Goal: Task Accomplishment & Management: Use online tool/utility

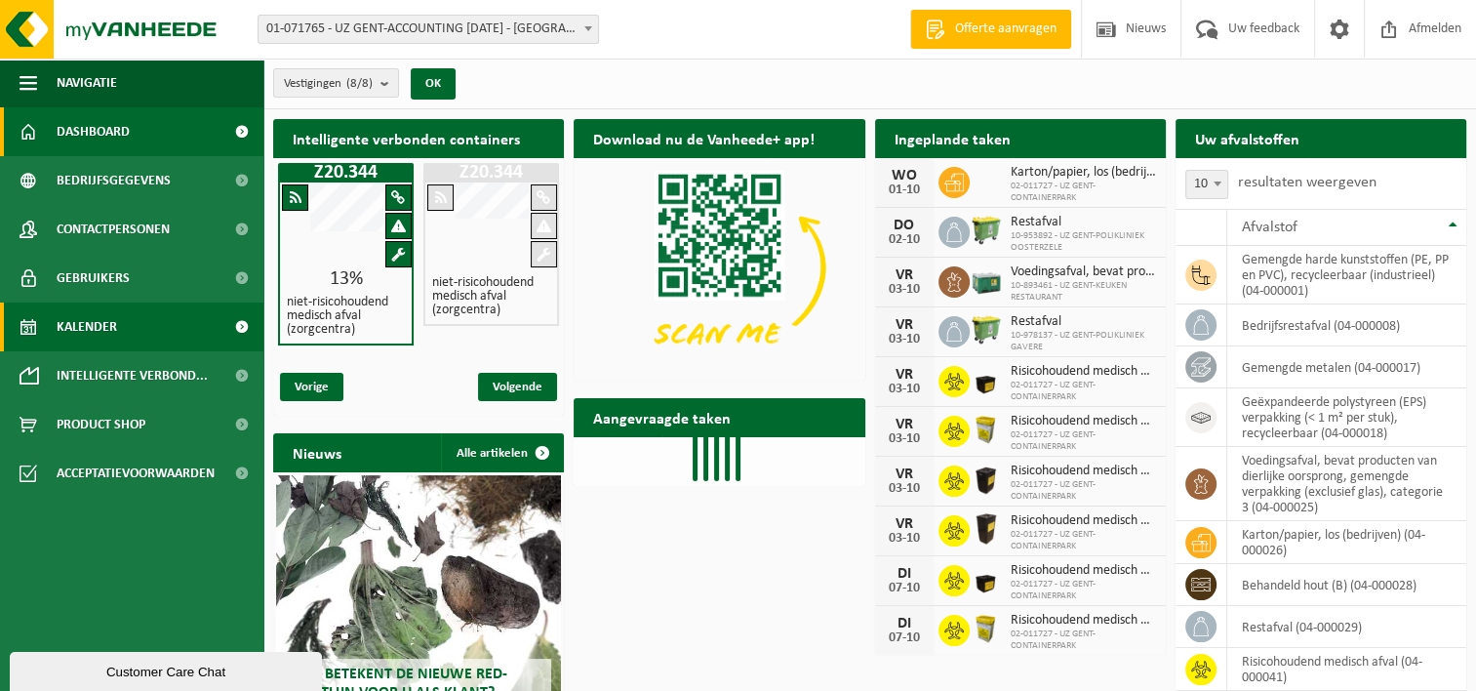
click at [85, 317] on span "Kalender" at bounding box center [87, 326] width 60 height 49
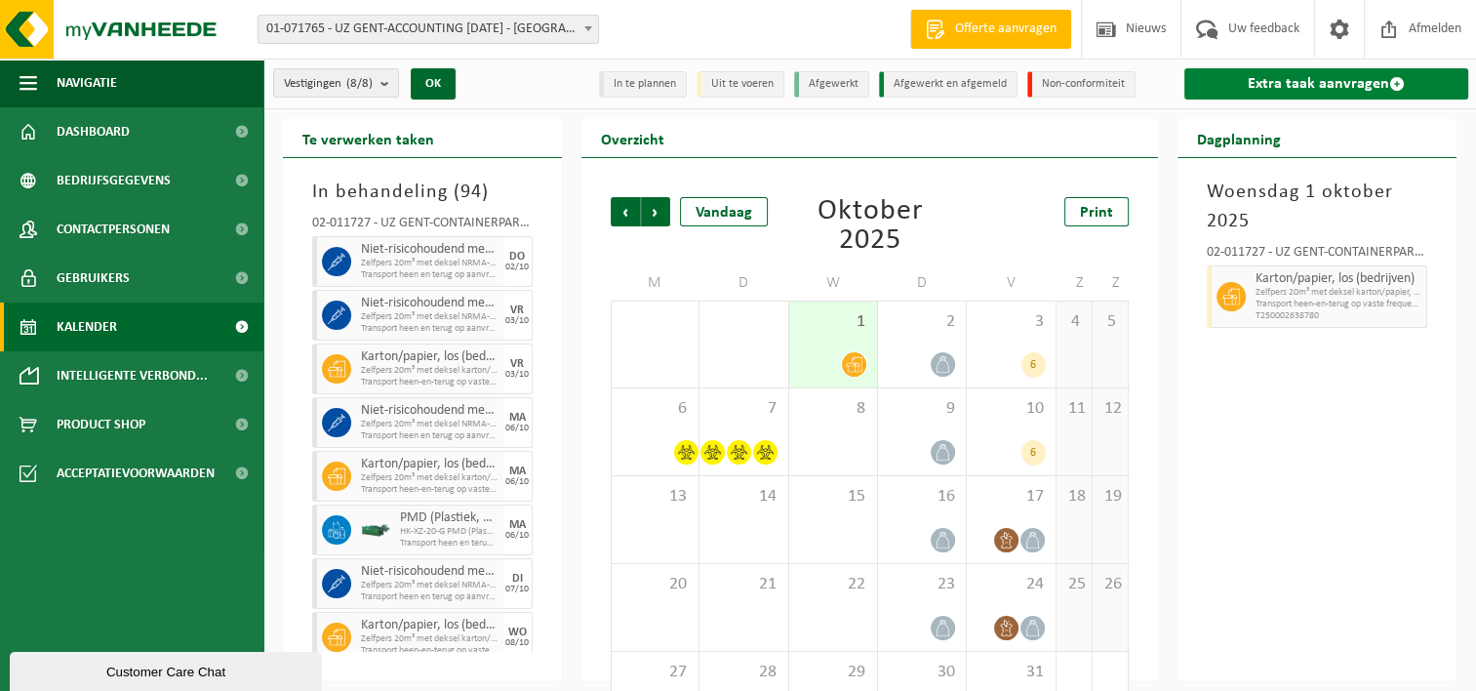
click at [1287, 90] on link "Extra taak aanvragen" at bounding box center [1326, 83] width 284 height 31
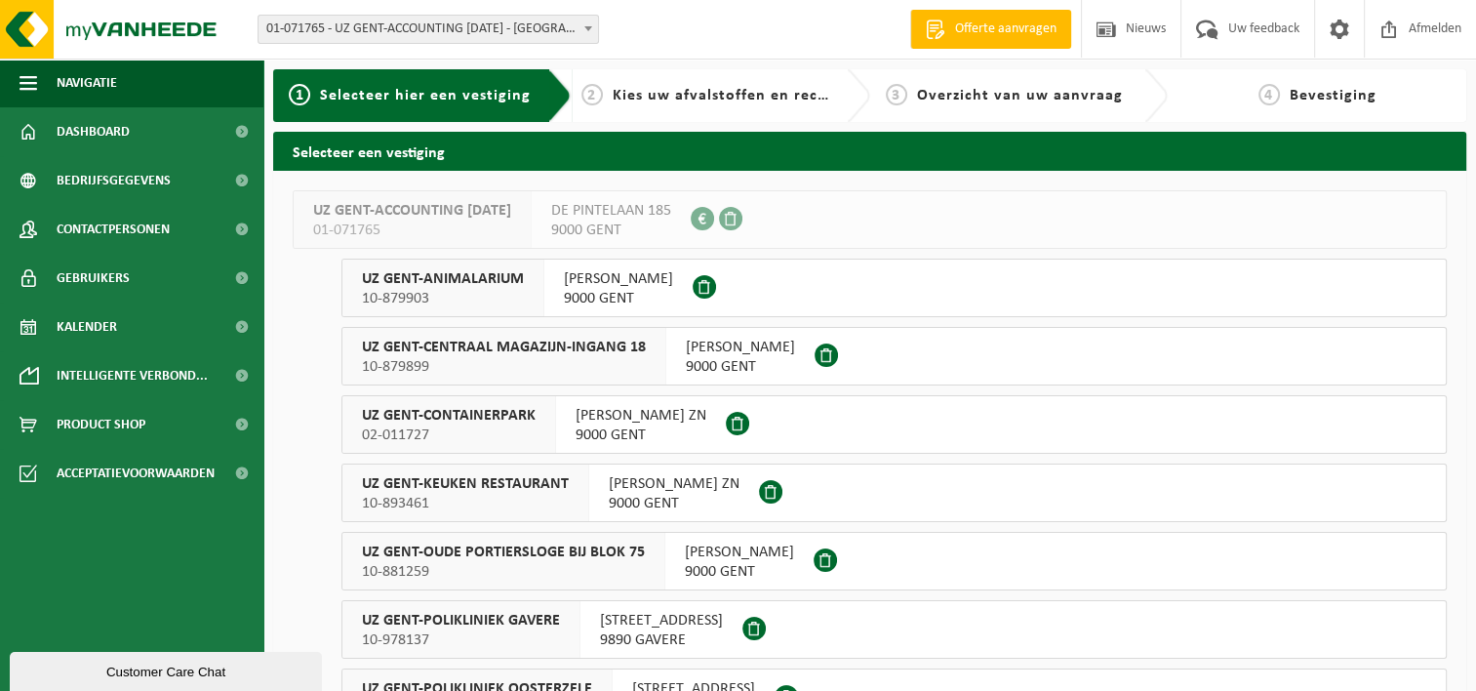
click at [523, 568] on span "10-881259" at bounding box center [503, 572] width 283 height 20
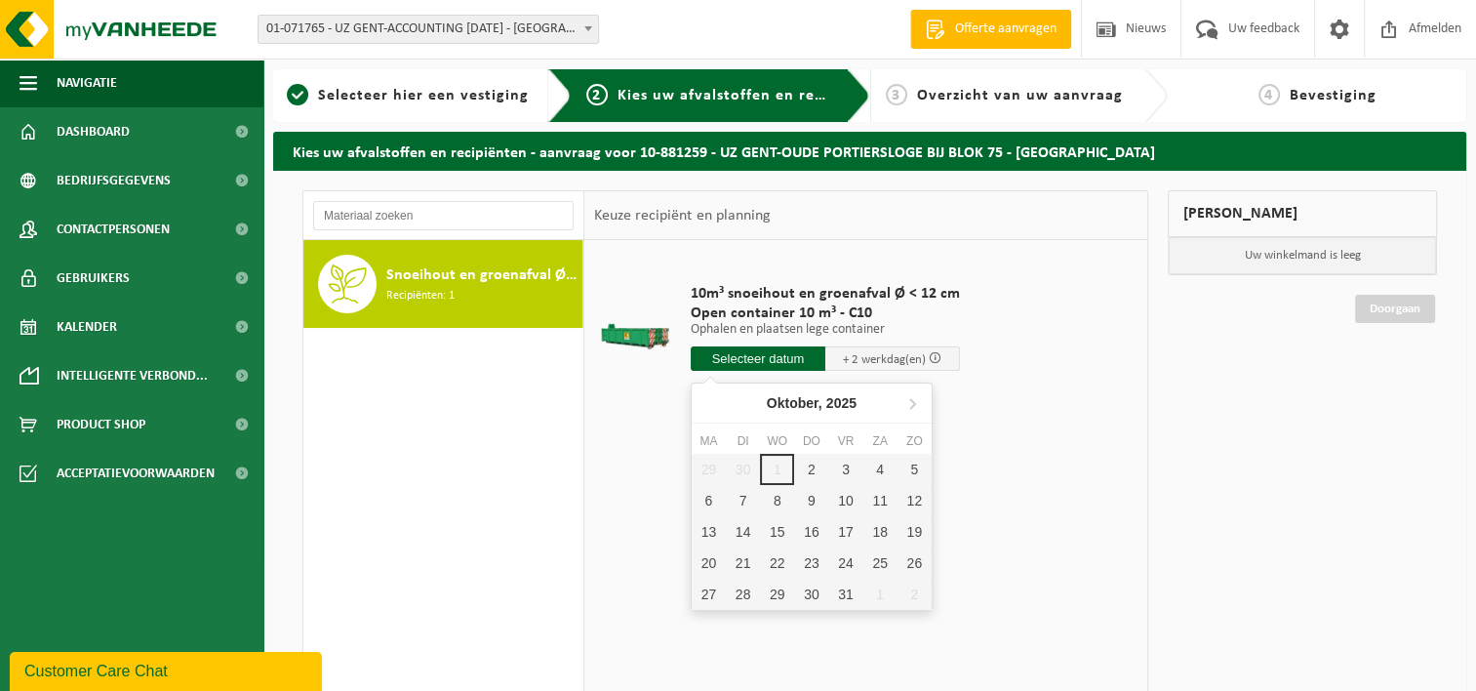
click at [751, 359] on input "text" at bounding box center [758, 358] width 135 height 24
click at [839, 466] on div "3" at bounding box center [845, 469] width 34 height 31
type input "Van 2025-10-03"
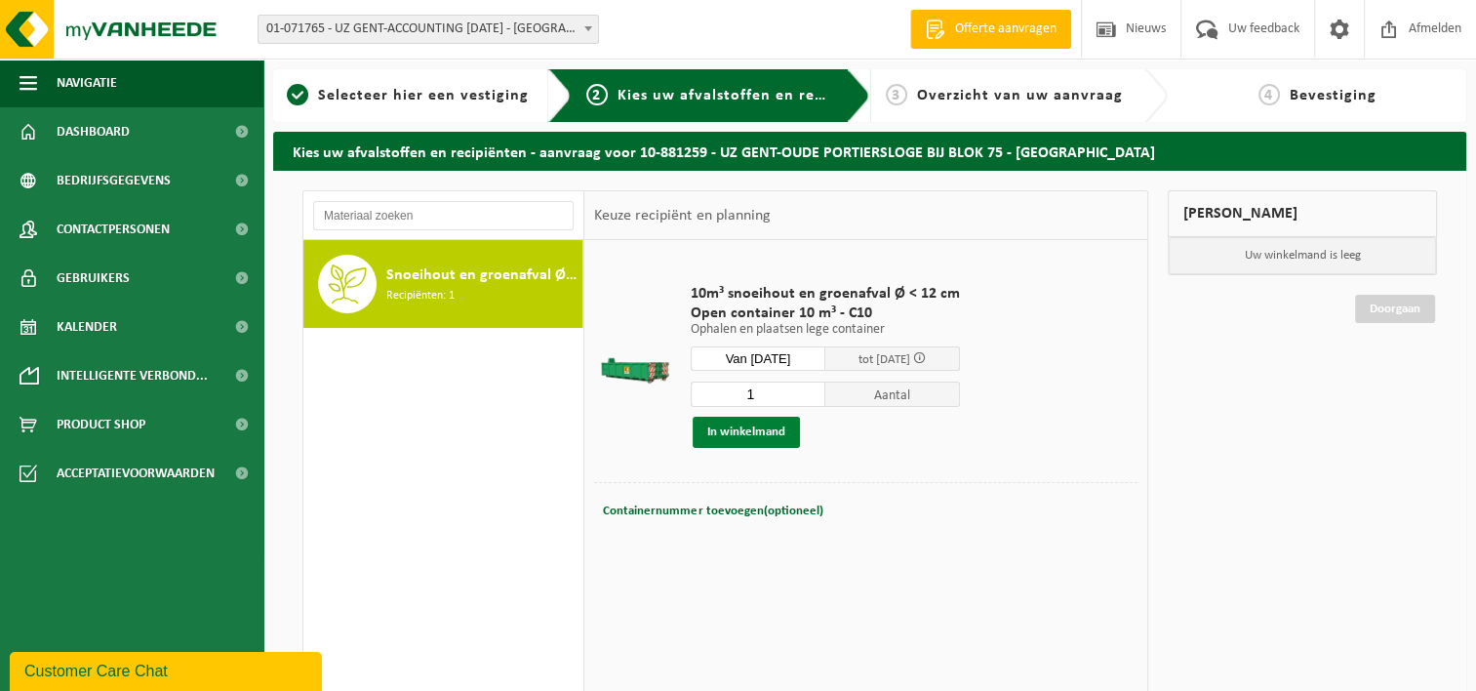
click at [757, 437] on button "In winkelmand" at bounding box center [745, 431] width 107 height 31
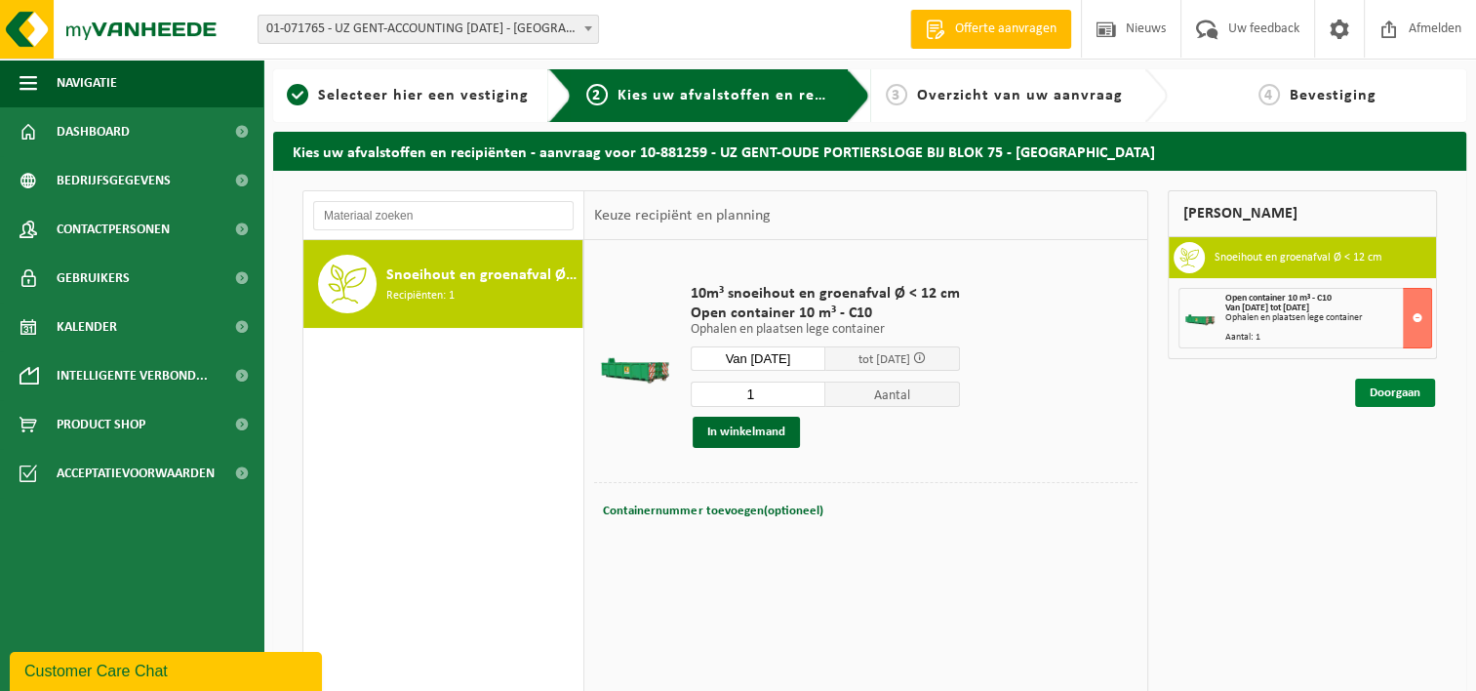
click at [1381, 399] on link "Doorgaan" at bounding box center [1395, 392] width 80 height 28
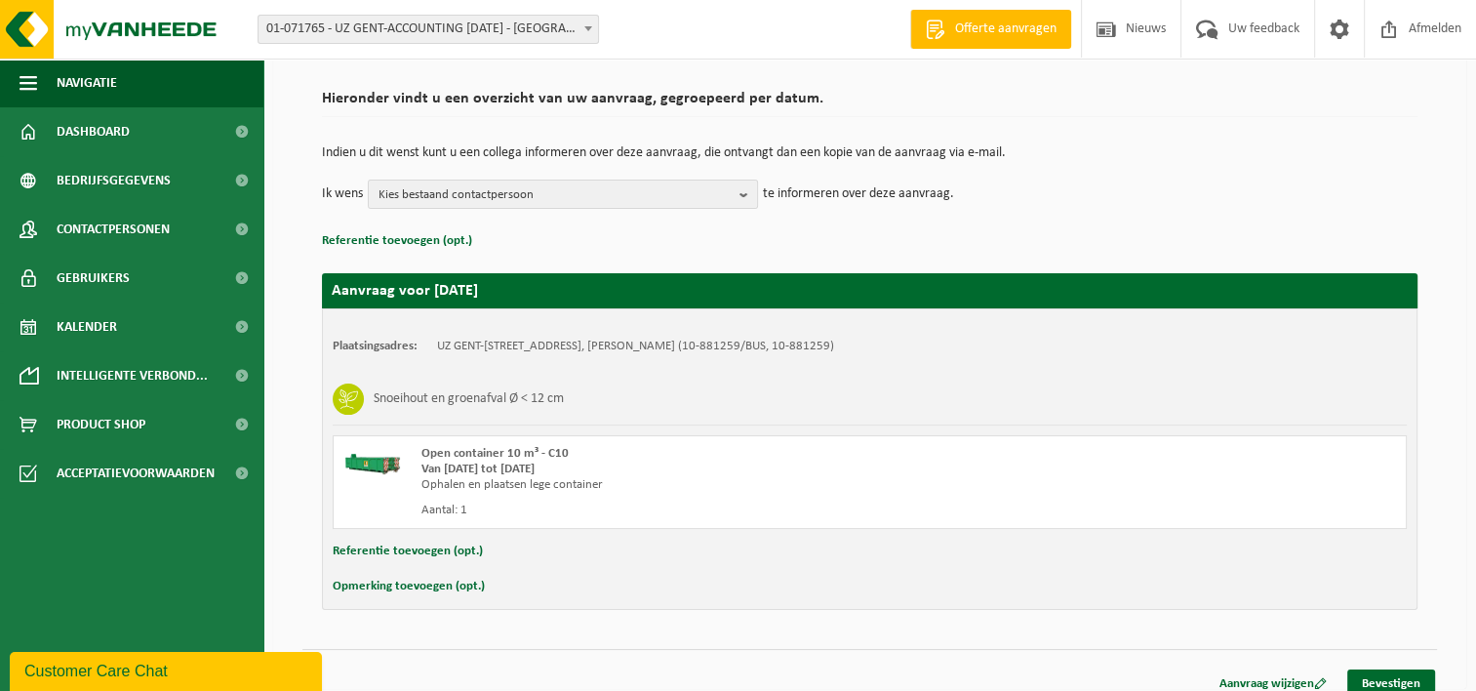
scroll to position [144, 0]
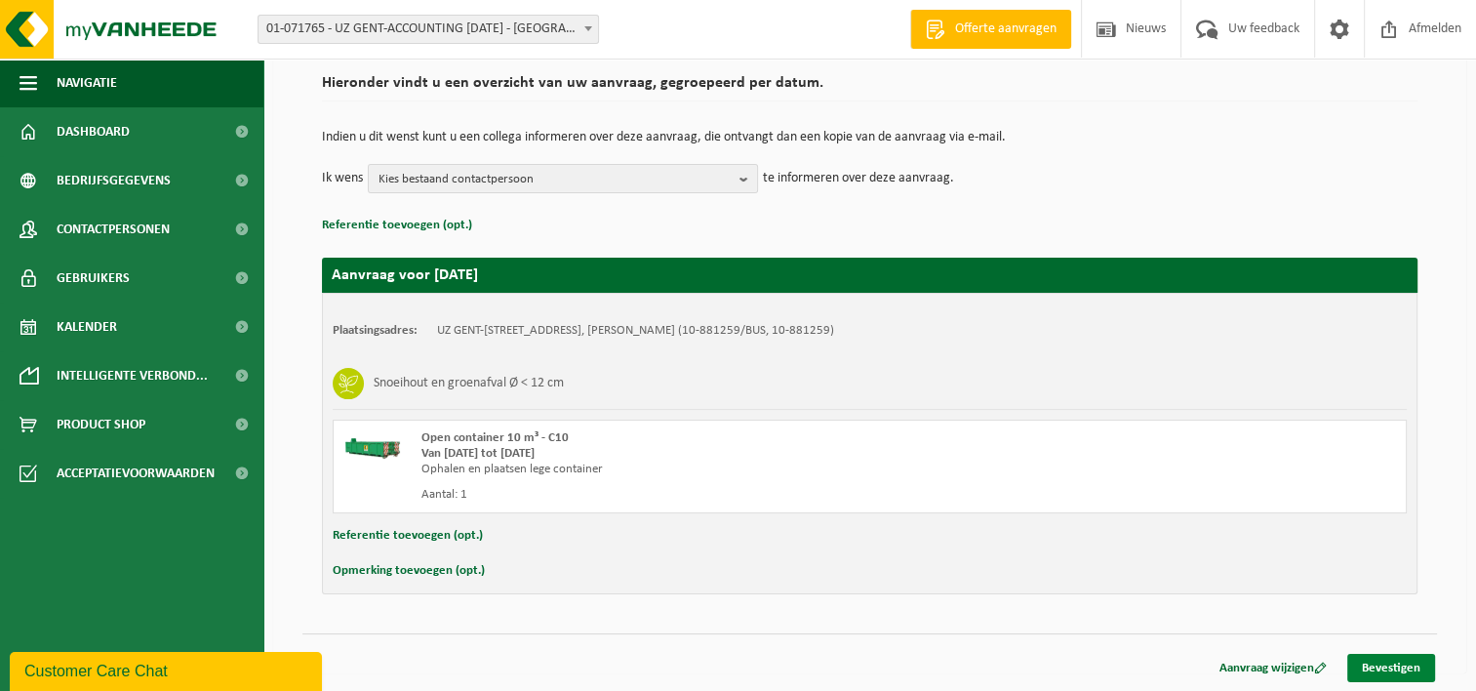
click at [1402, 660] on link "Bevestigen" at bounding box center [1391, 667] width 88 height 28
